Goal: Transaction & Acquisition: Purchase product/service

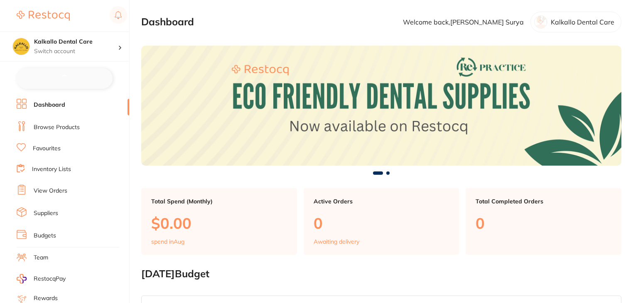
checkbox input "false"
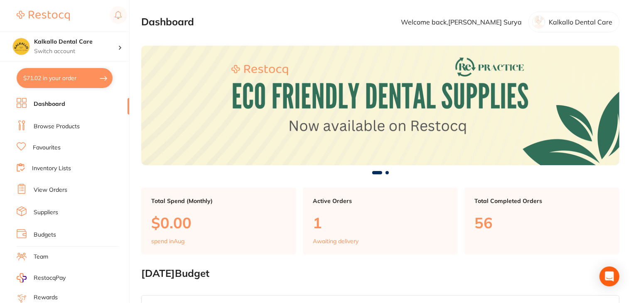
click at [51, 125] on link "Browse Products" at bounding box center [57, 127] width 46 height 8
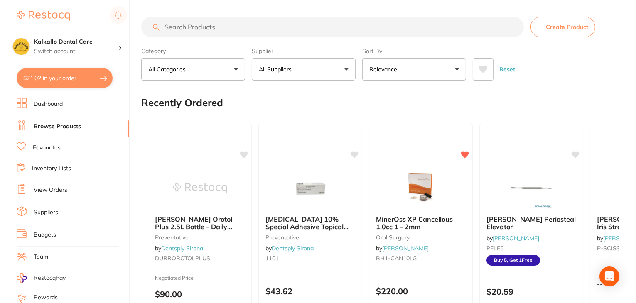
click at [347, 70] on button "All Suppliers" at bounding box center [304, 69] width 104 height 22
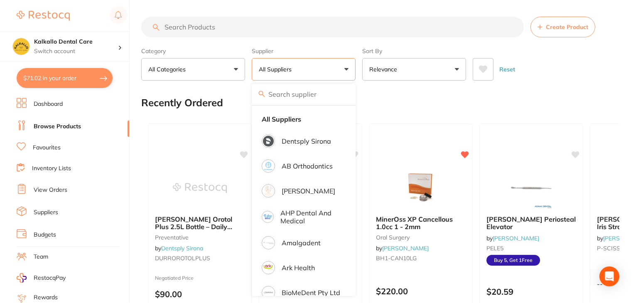
click at [296, 193] on p "[PERSON_NAME]" at bounding box center [309, 190] width 54 height 7
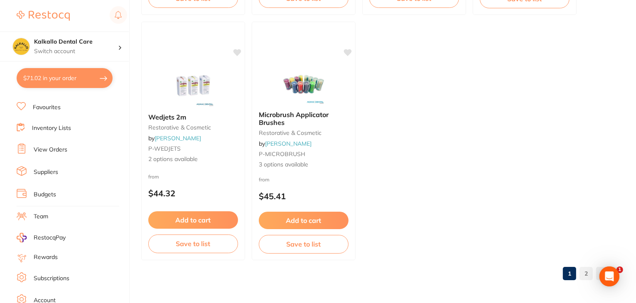
scroll to position [83, 0]
click at [49, 298] on link "Log Out" at bounding box center [45, 302] width 22 height 8
